Goal: Task Accomplishment & Management: Manage account settings

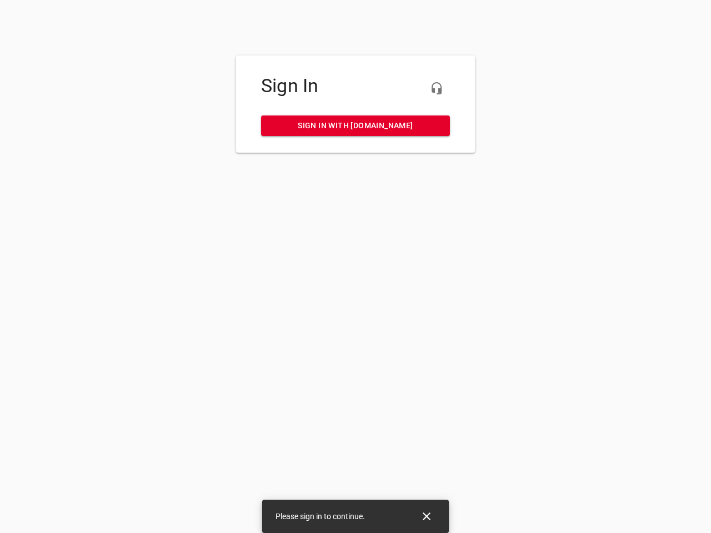
click at [436, 88] on icon "button" at bounding box center [436, 88] width 13 height 13
click at [426, 516] on icon "Close" at bounding box center [427, 517] width 8 height 8
